Goal: Information Seeking & Learning: Learn about a topic

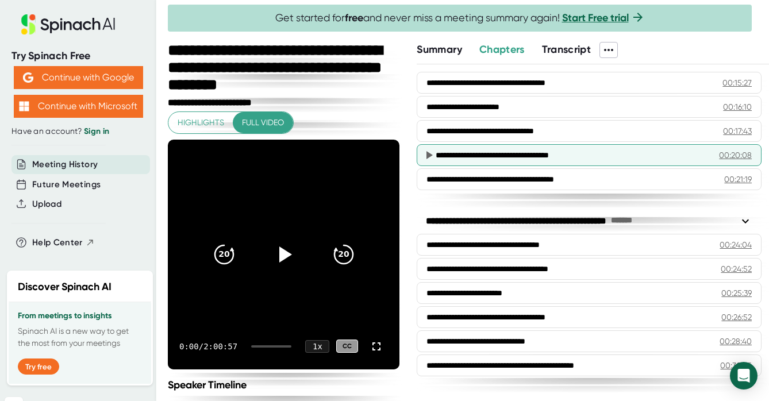
scroll to position [463, 0]
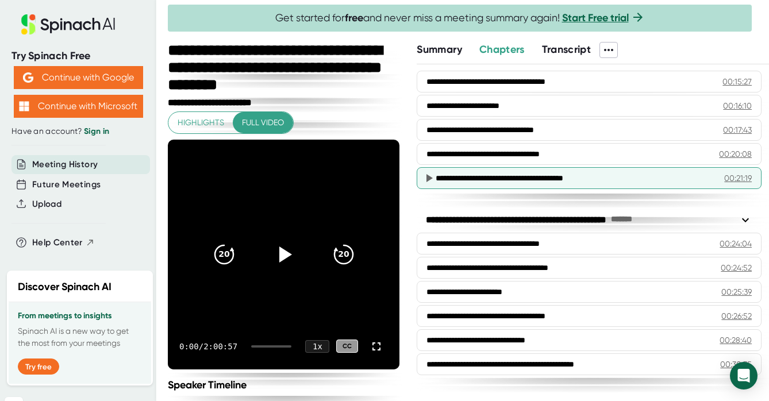
click at [559, 182] on div "**********" at bounding box center [575, 177] width 279 height 11
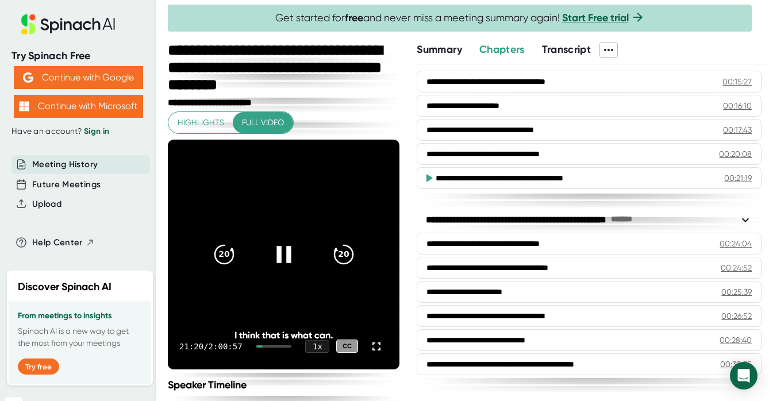
click at [288, 266] on icon at bounding box center [284, 254] width 29 height 29
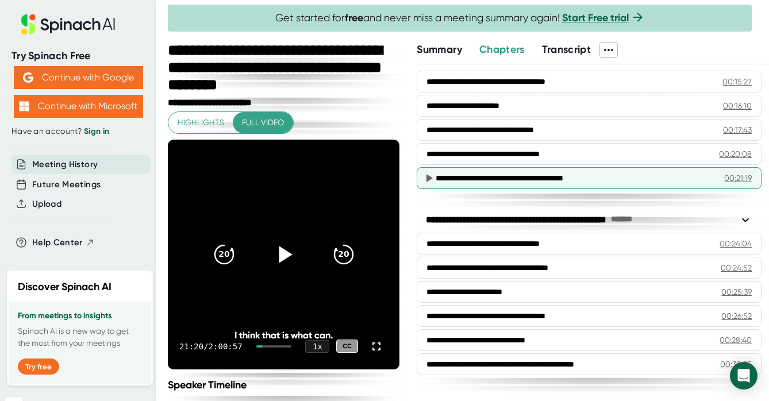
click at [430, 180] on icon at bounding box center [429, 178] width 14 height 14
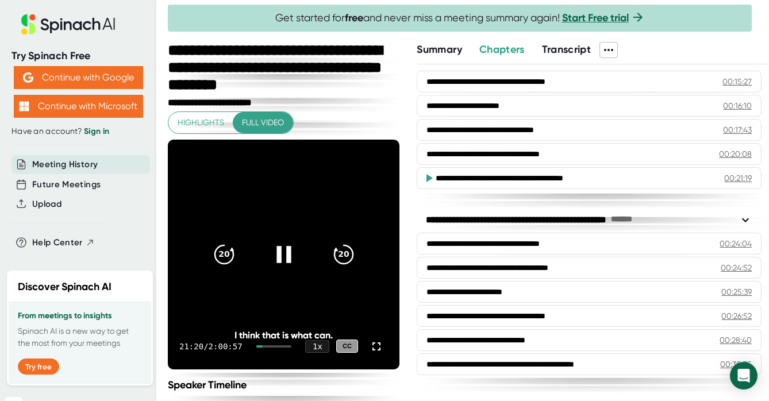
click at [429, 179] on icon at bounding box center [429, 178] width 6 height 8
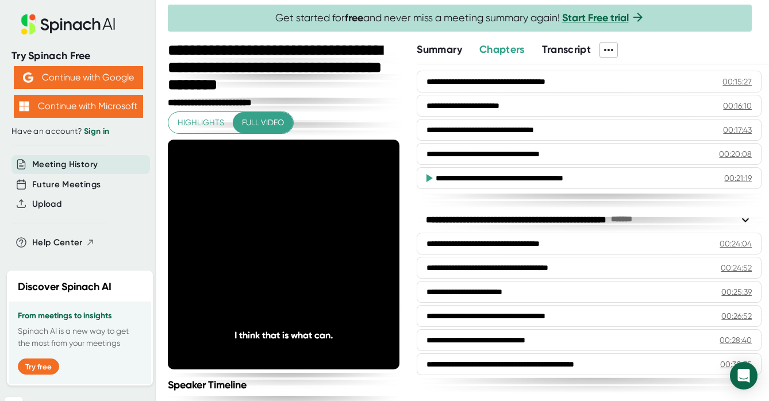
click at [740, 182] on div "00:21:19" at bounding box center [738, 177] width 28 height 11
click at [565, 45] on span "Transcript" at bounding box center [566, 49] width 49 height 13
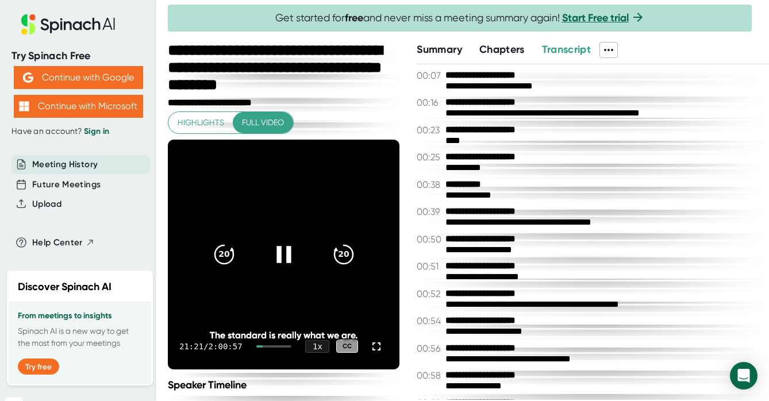
click at [278, 258] on icon at bounding box center [283, 254] width 14 height 17
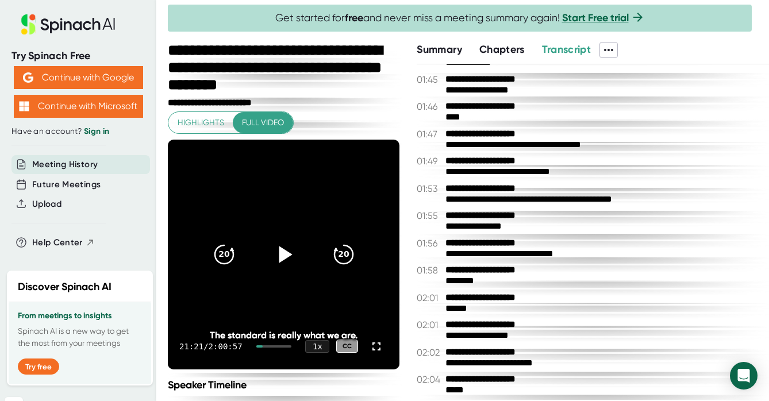
scroll to position [878, 0]
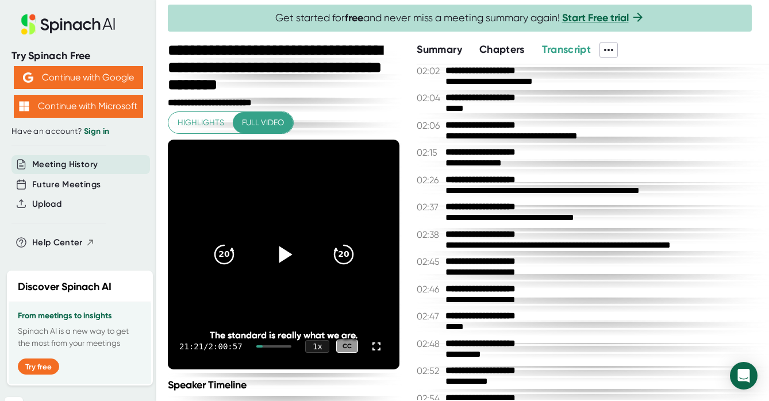
click at [448, 56] on button "Summary" at bounding box center [439, 50] width 45 height 16
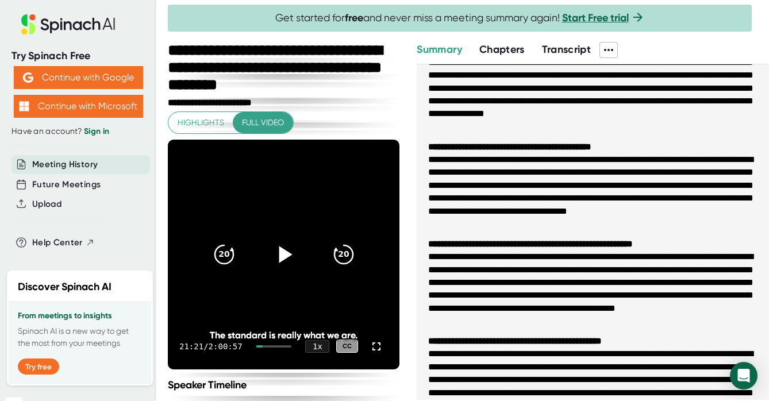
scroll to position [28, 0]
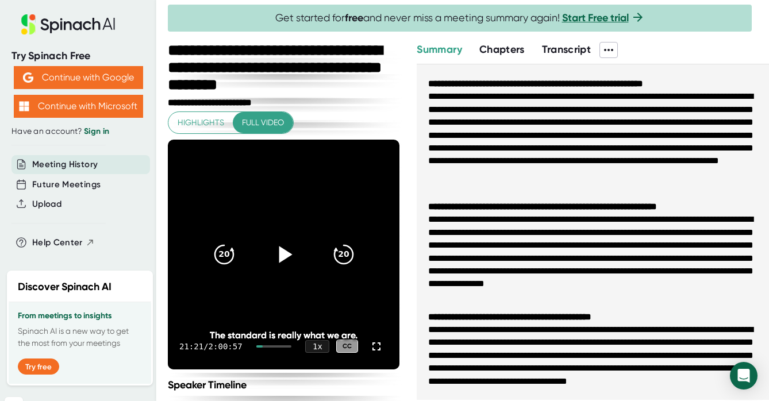
click at [502, 52] on span "Chapters" at bounding box center [501, 49] width 45 height 13
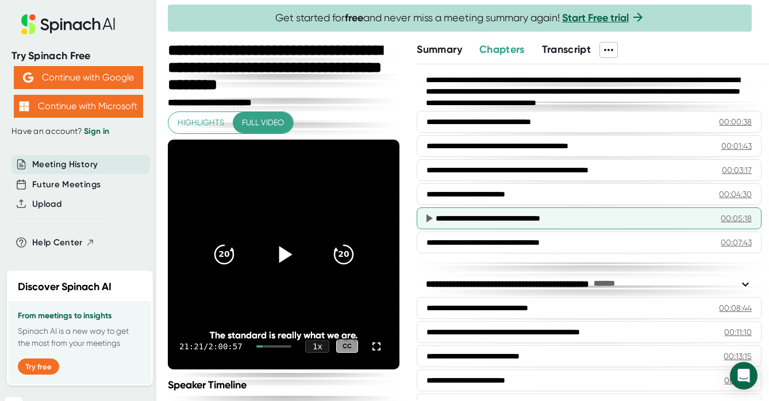
scroll to position [27, 0]
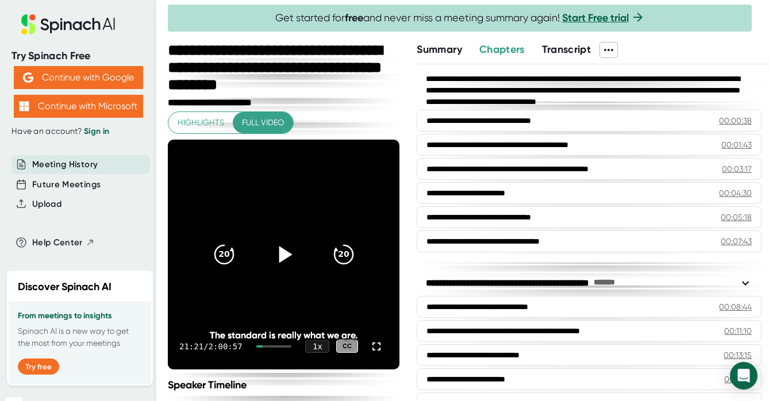
click at [583, 52] on span "Transcript" at bounding box center [566, 49] width 49 height 13
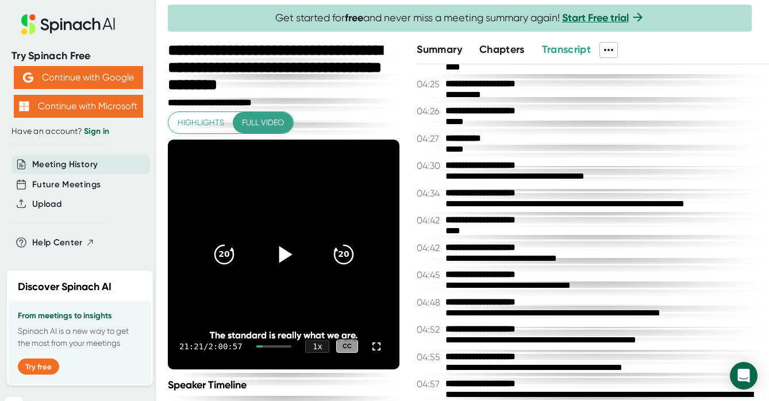
scroll to position [2439, 0]
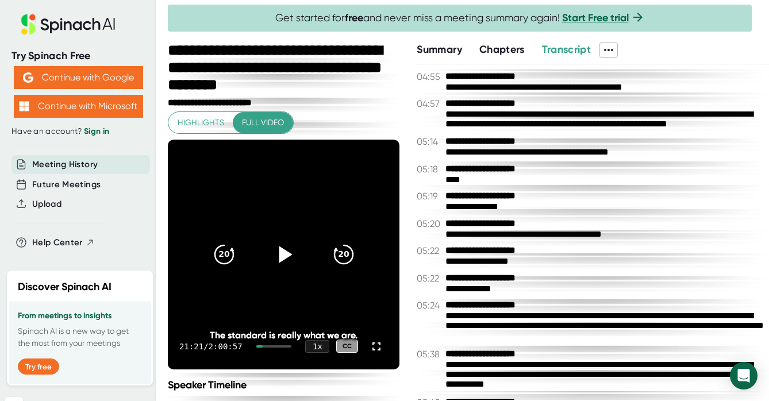
click at [512, 56] on button "Chapters" at bounding box center [501, 50] width 45 height 16
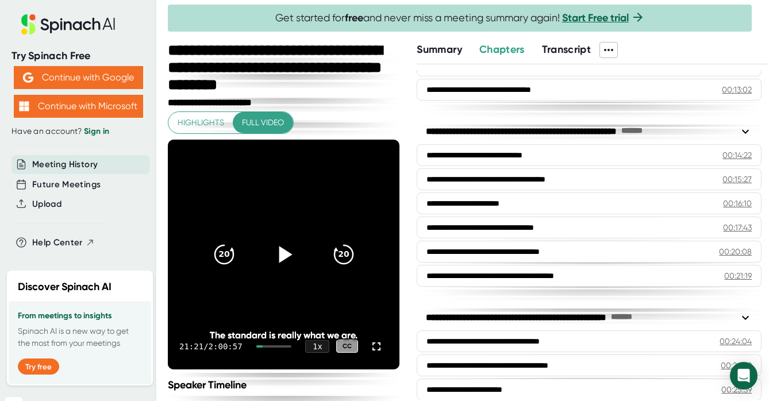
scroll to position [366, 0]
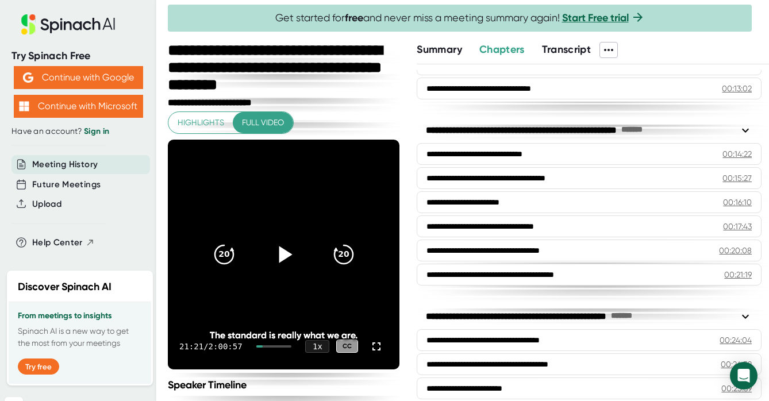
click at [571, 49] on span "Transcript" at bounding box center [566, 49] width 49 height 13
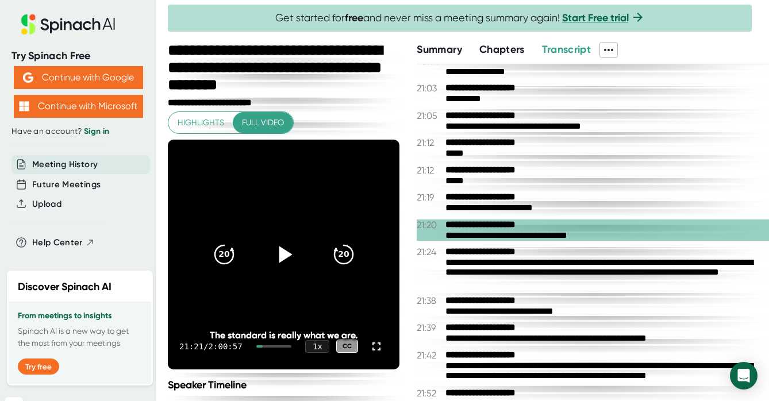
scroll to position [8139, 0]
